Goal: Transaction & Acquisition: Purchase product/service

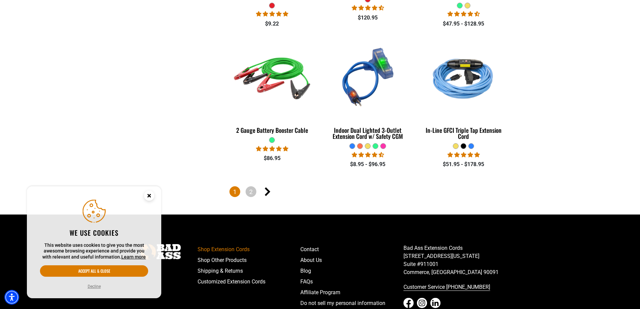
scroll to position [1479, 0]
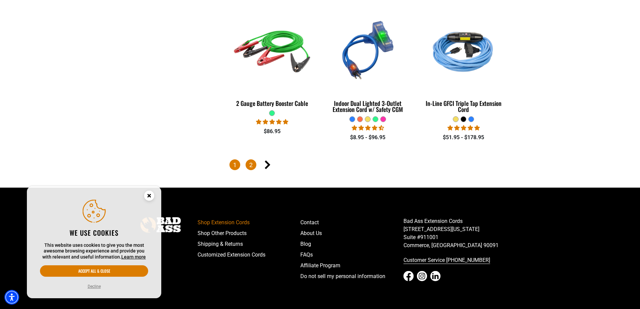
click at [252, 159] on link "2" at bounding box center [251, 164] width 11 height 11
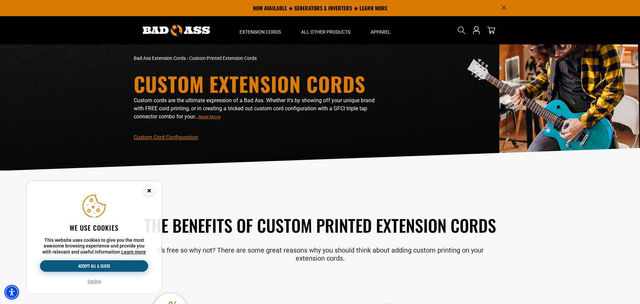
click at [101, 263] on button "Accept all & close" at bounding box center [94, 265] width 108 height 11
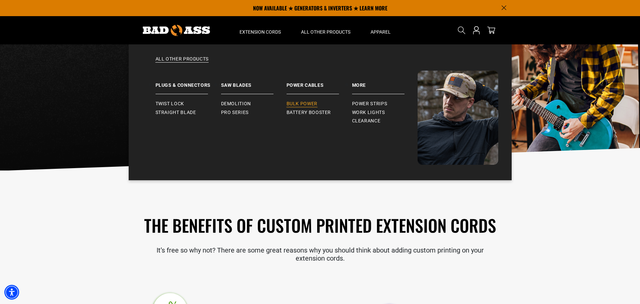
click at [307, 103] on span "Bulk Power" at bounding box center [302, 104] width 31 height 6
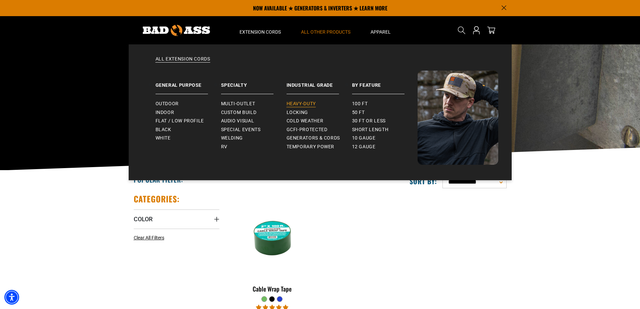
click at [296, 102] on span "Heavy-Duty" at bounding box center [301, 104] width 29 height 6
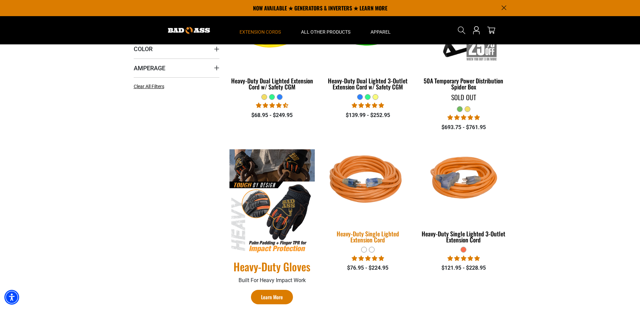
scroll to position [101, 0]
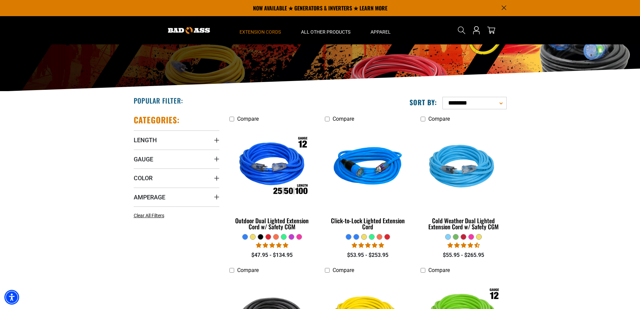
scroll to position [67, 0]
